Goal: Task Accomplishment & Management: Manage account settings

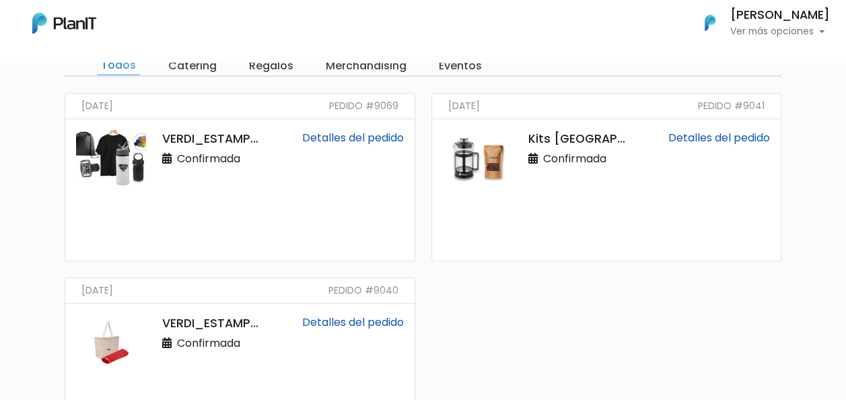
scroll to position [135, 0]
click at [702, 135] on link "Detalles del pedido" at bounding box center [719, 137] width 102 height 15
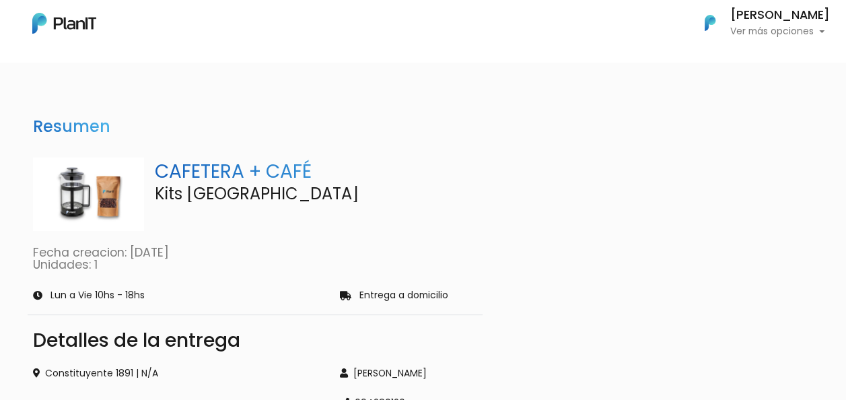
click at [753, 30] on p "Ver más opciones" at bounding box center [780, 31] width 100 height 9
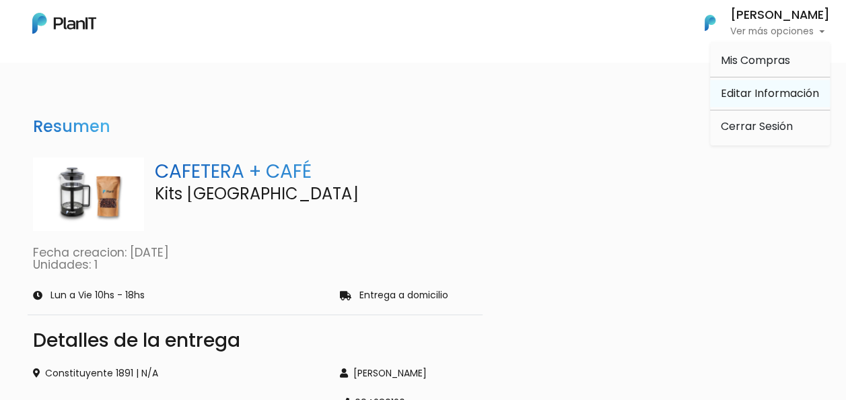
click at [733, 93] on link "Editar Información" at bounding box center [770, 93] width 120 height 27
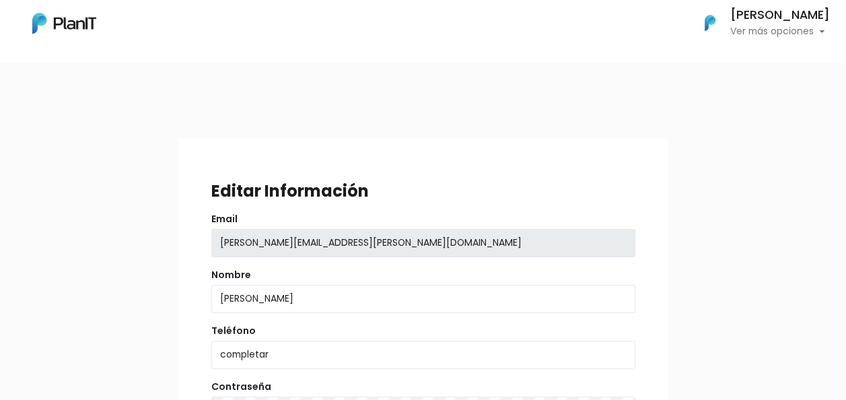
click at [737, 30] on p "Ver más opciones" at bounding box center [780, 31] width 100 height 9
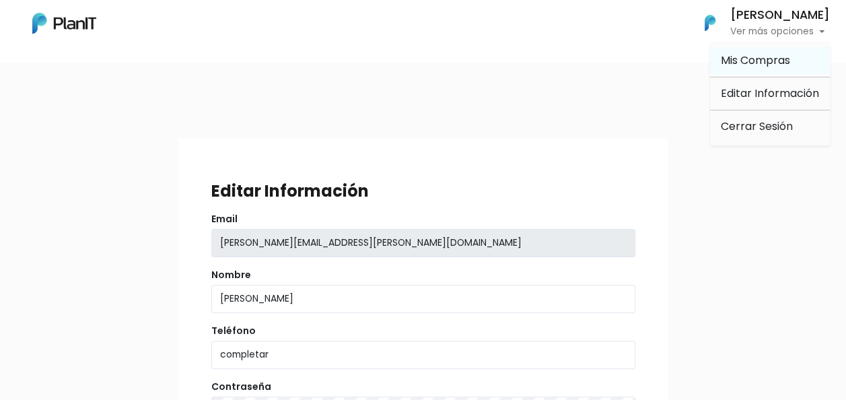
click at [737, 56] on span "Mis Compras" at bounding box center [755, 59] width 69 height 15
